Goal: Task Accomplishment & Management: Manage account settings

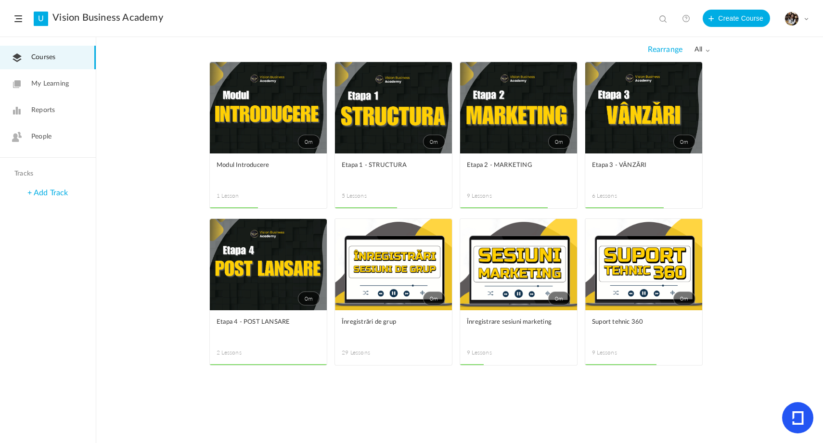
click at [34, 140] on span "People" at bounding box center [41, 137] width 20 height 10
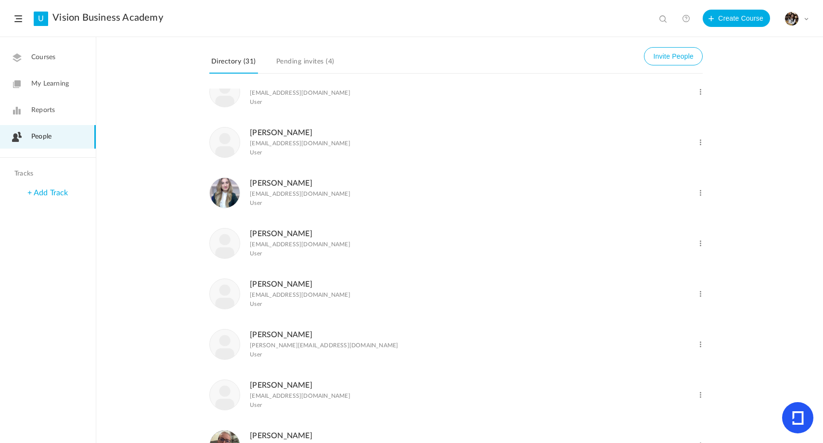
scroll to position [648, 0]
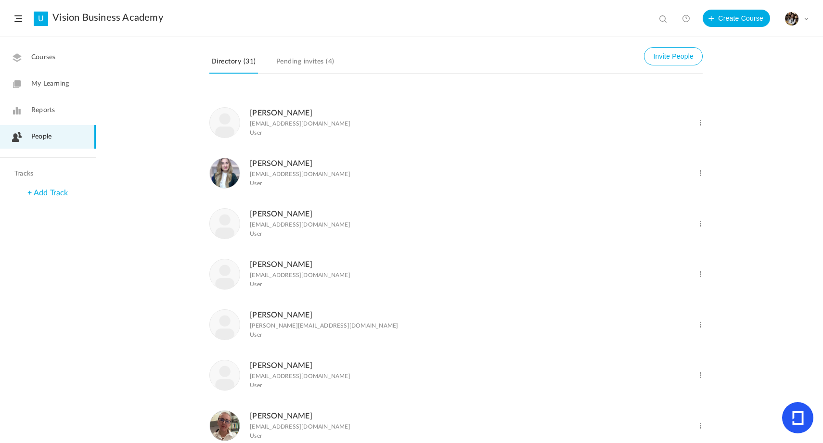
click at [693, 330] on div "Change Role Delete User" at bounding box center [668, 319] width 69 height 21
click at [702, 330] on span at bounding box center [700, 325] width 9 height 9
click at [697, 229] on span at bounding box center [700, 223] width 9 height 9
click at [670, 270] on link "Delete User" at bounding box center [668, 263] width 71 height 18
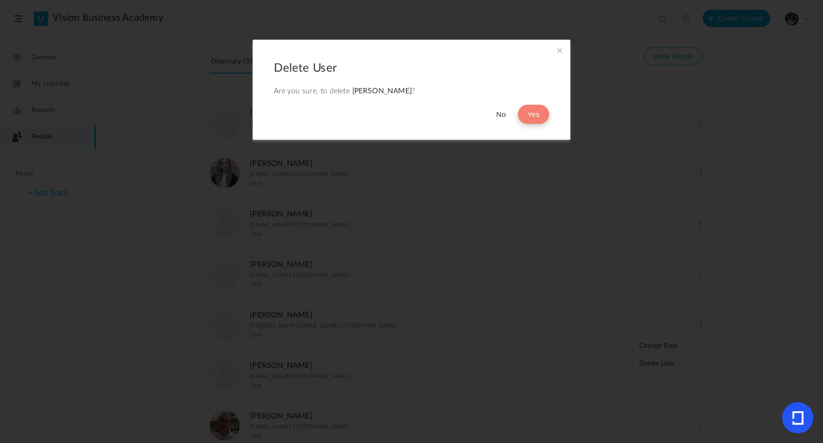
click at [541, 117] on button "Yes" at bounding box center [533, 114] width 31 height 19
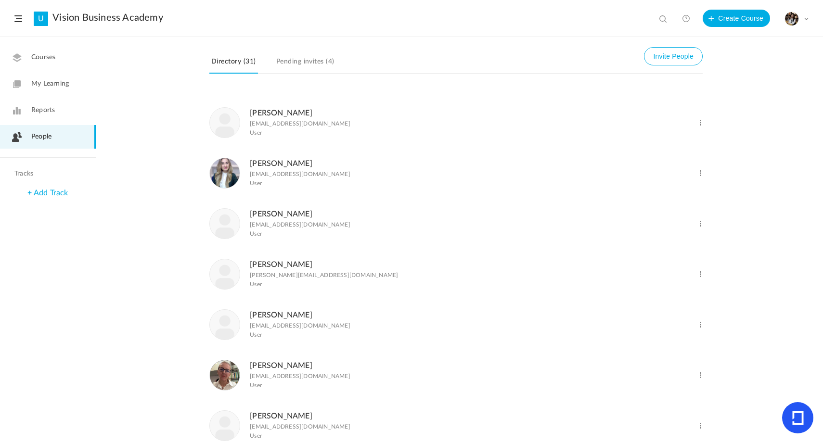
click at [699, 280] on div "Change Role Delete User" at bounding box center [668, 268] width 69 height 21
click at [700, 279] on span at bounding box center [700, 274] width 9 height 9
click at [676, 322] on link "Delete User" at bounding box center [668, 314] width 71 height 18
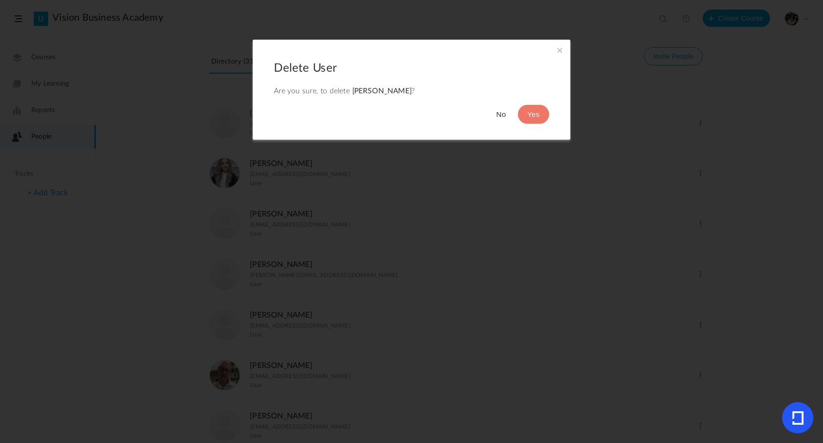
click at [550, 112] on div "Delete User Are you sure, to delete [PERSON_NAME] ? No Yes" at bounding box center [412, 90] width 318 height 100
click at [545, 112] on button "Yes" at bounding box center [533, 114] width 31 height 19
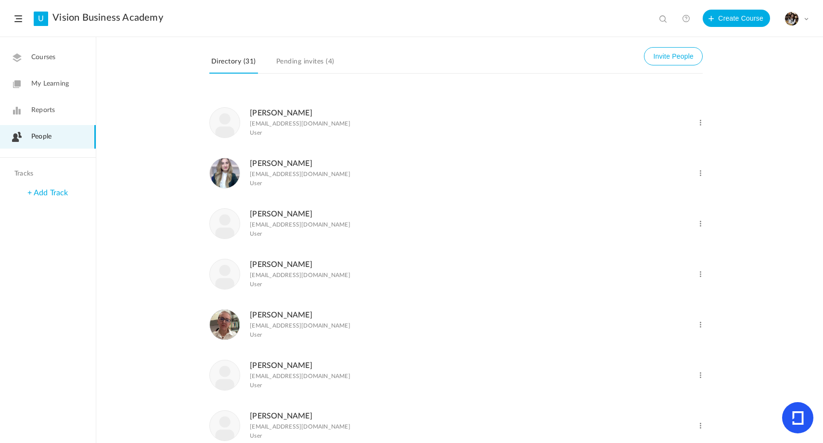
click at [171, 79] on div "Directory (31) Invite People Pending invites (4) [PERSON_NAME] [PERSON_NAME][EM…" at bounding box center [459, 241] width 727 height 406
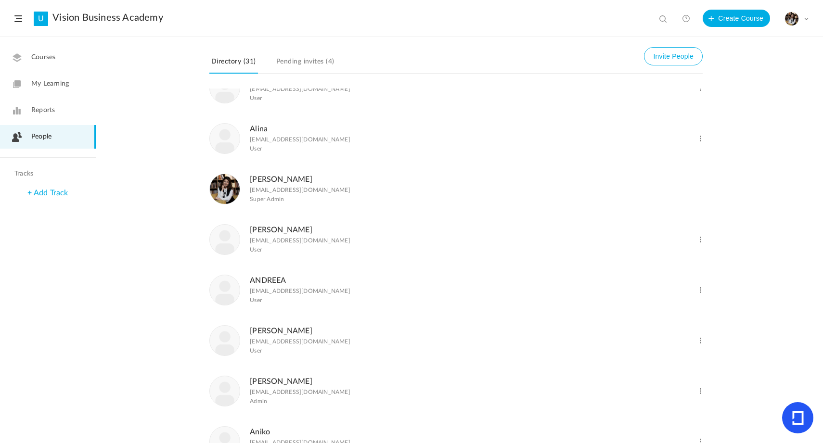
scroll to position [0, 0]
